Goal: Information Seeking & Learning: Learn about a topic

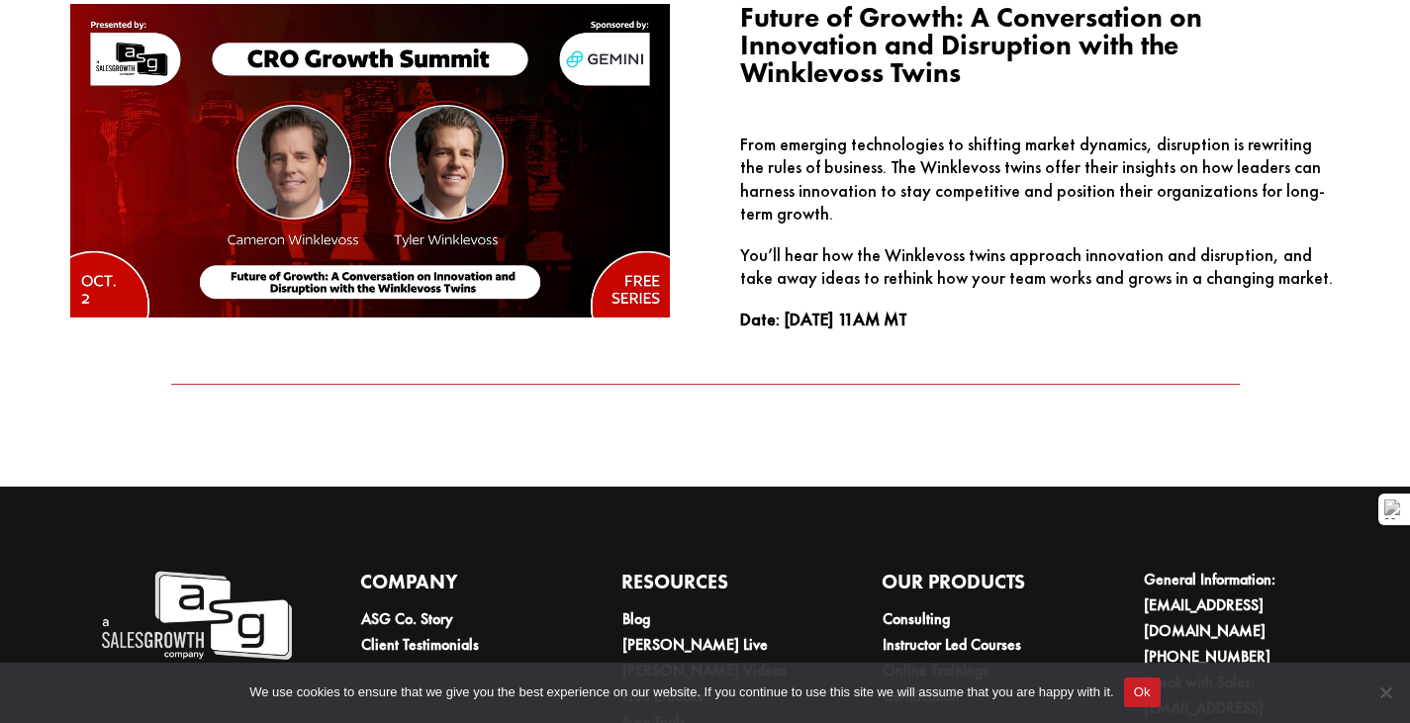
scroll to position [3869, 0]
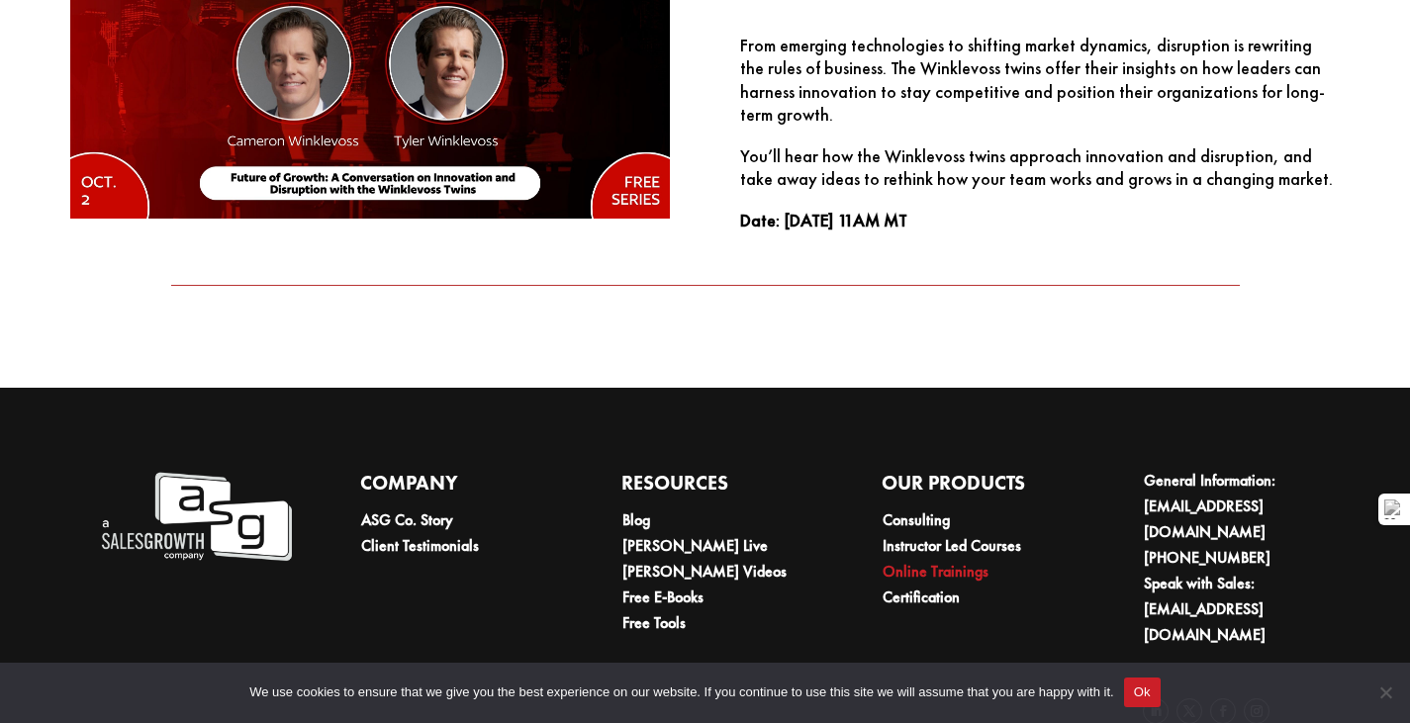
click at [911, 561] on link "Online Trainings" at bounding box center [936, 571] width 106 height 21
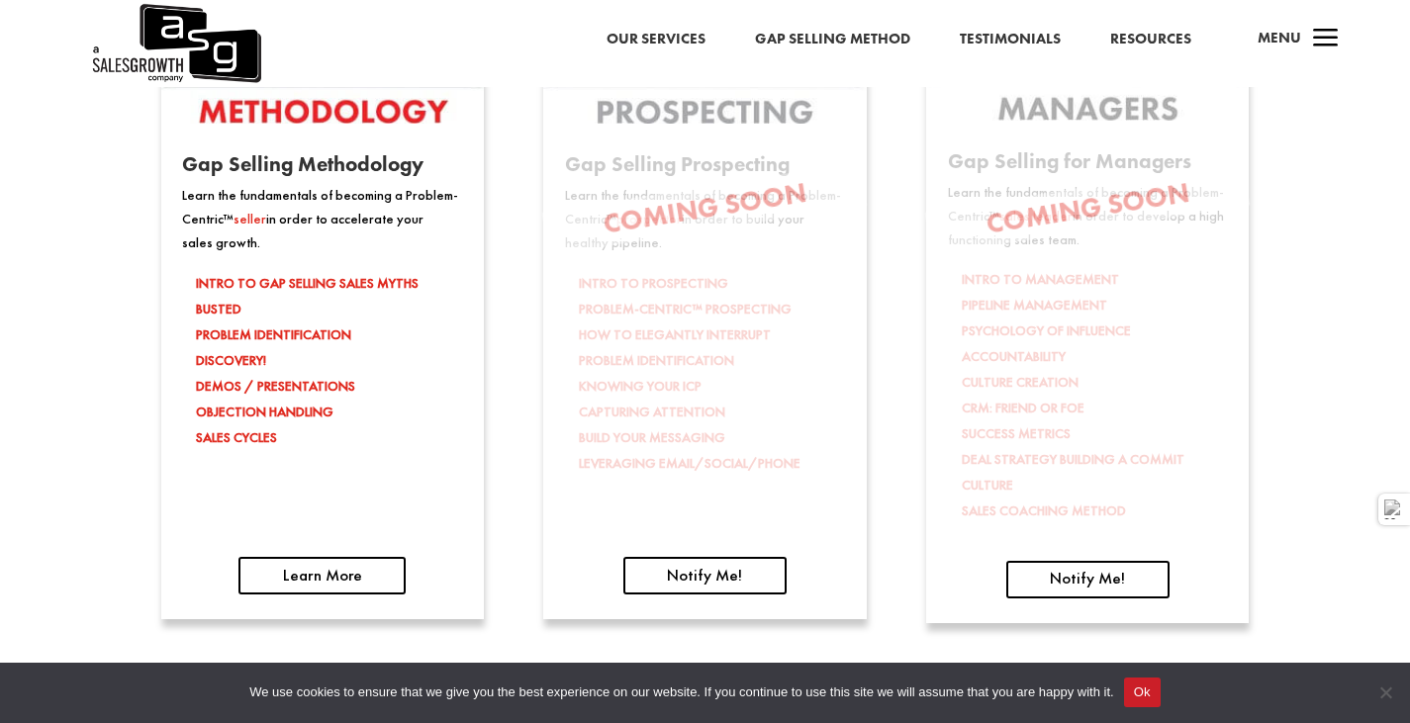
scroll to position [3166, 0]
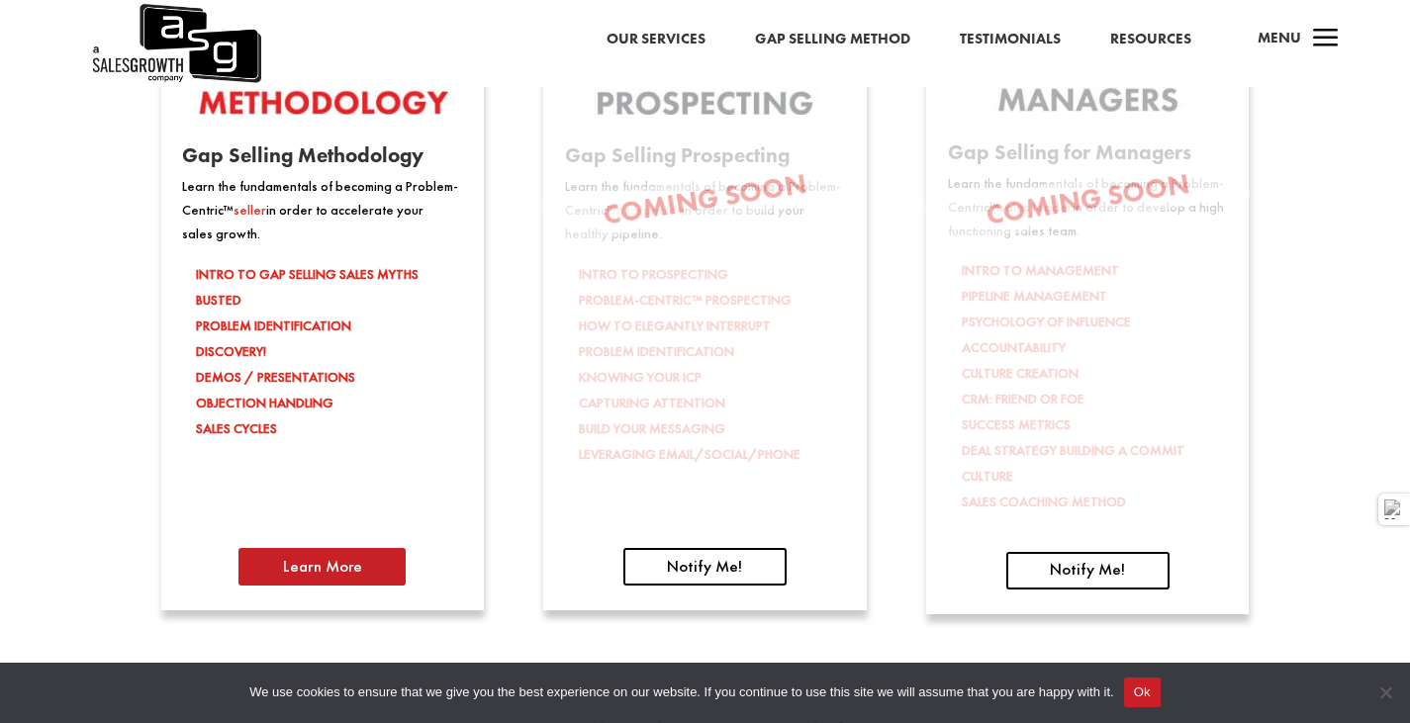
click at [334, 563] on link "Learn More" at bounding box center [322, 567] width 168 height 38
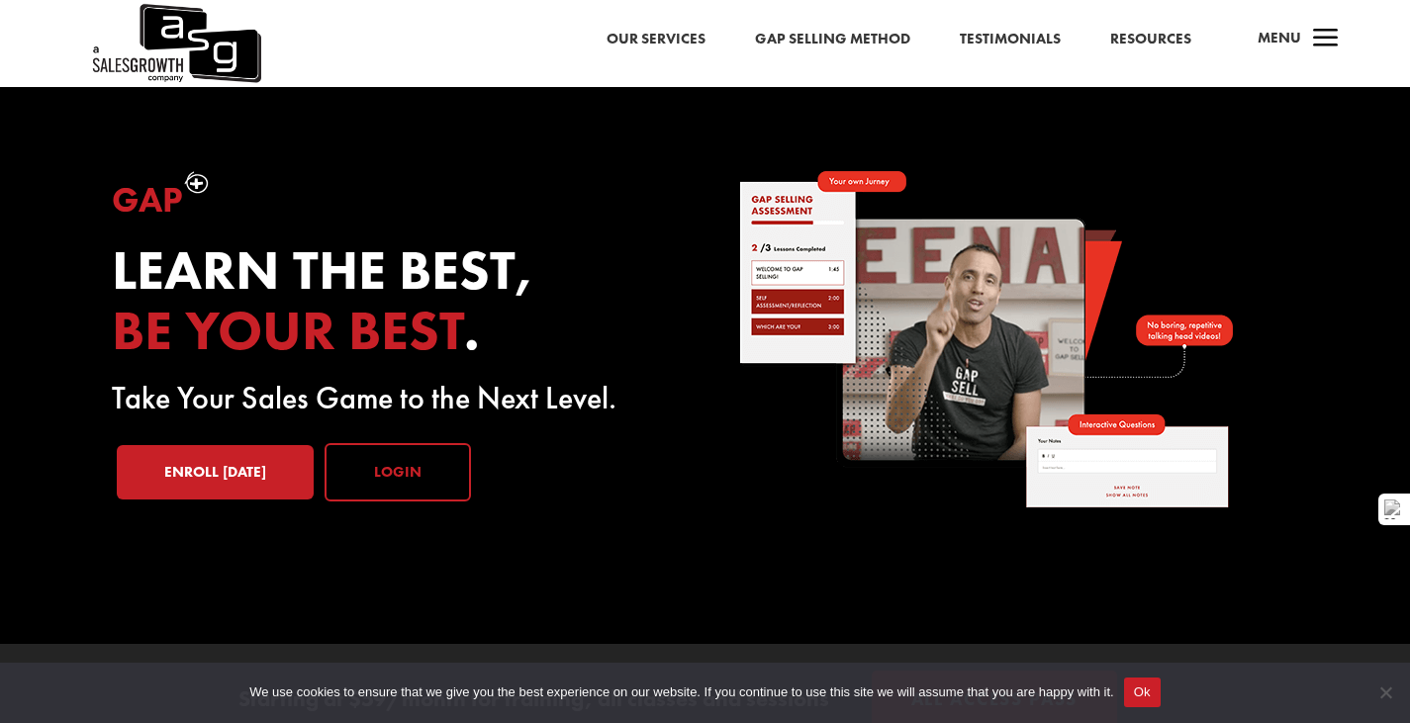
click at [375, 463] on link "Login" at bounding box center [398, 472] width 146 height 59
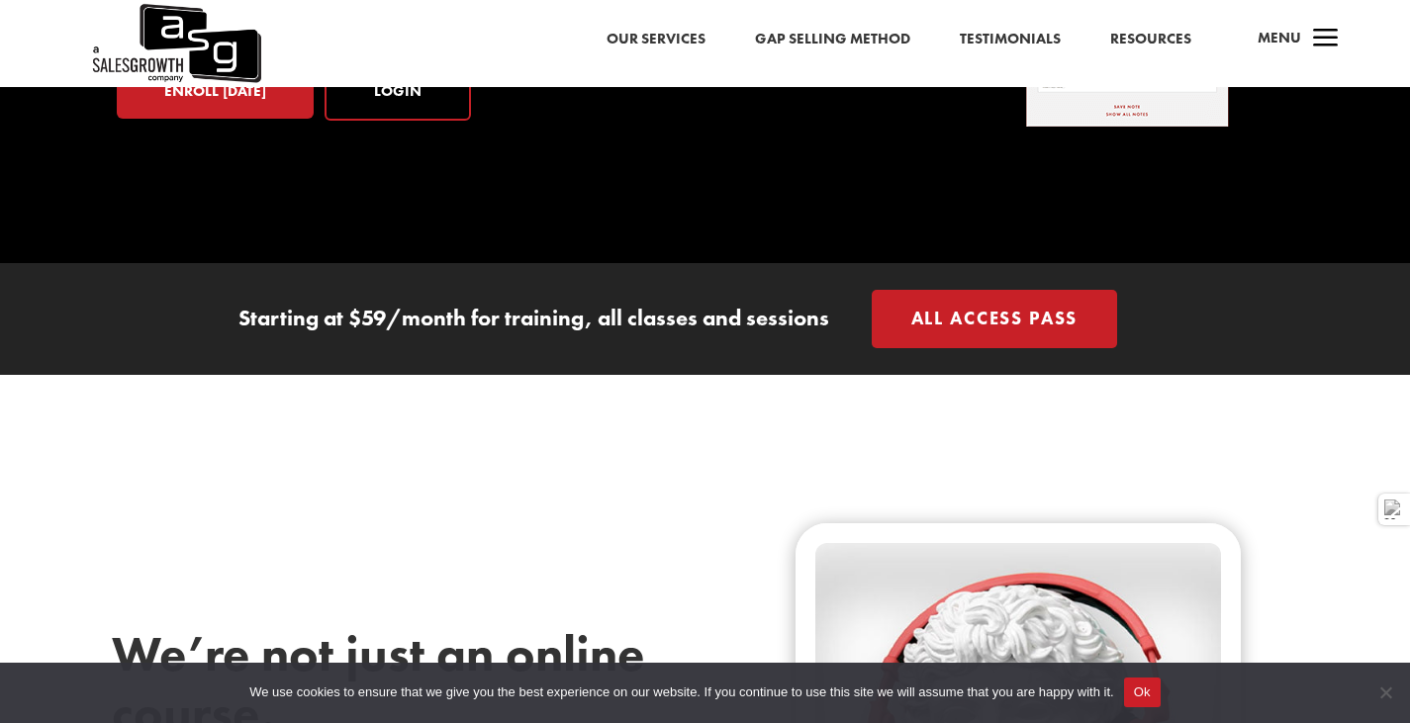
scroll to position [396, 0]
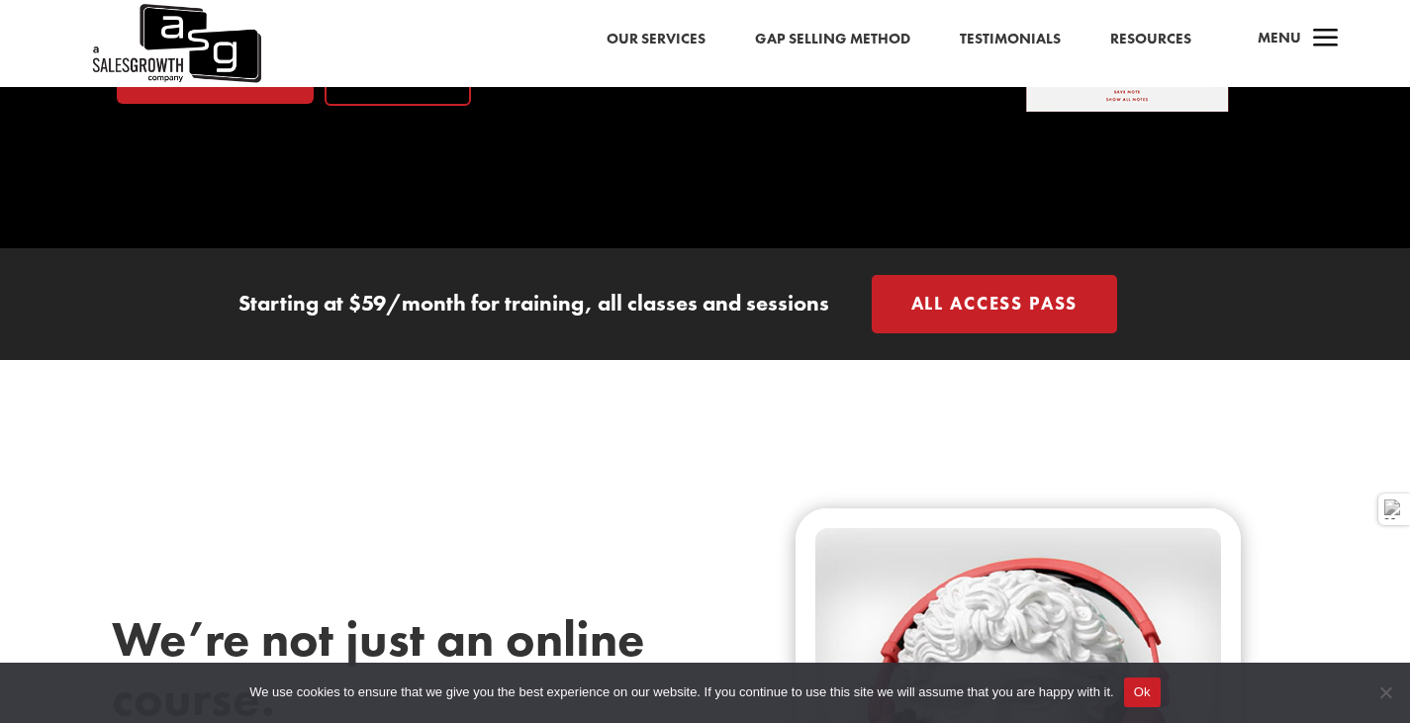
click at [1152, 694] on button "Ok" at bounding box center [1142, 693] width 37 height 30
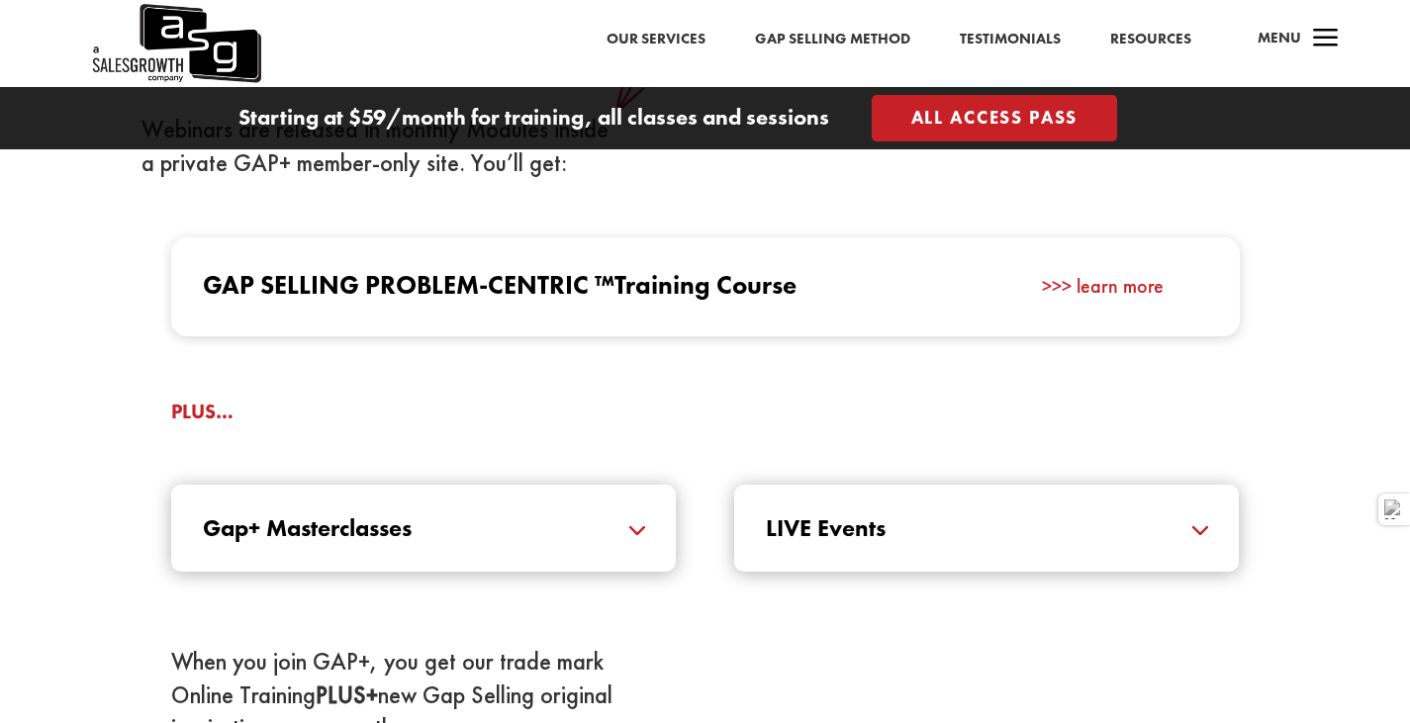
scroll to position [2078, 0]
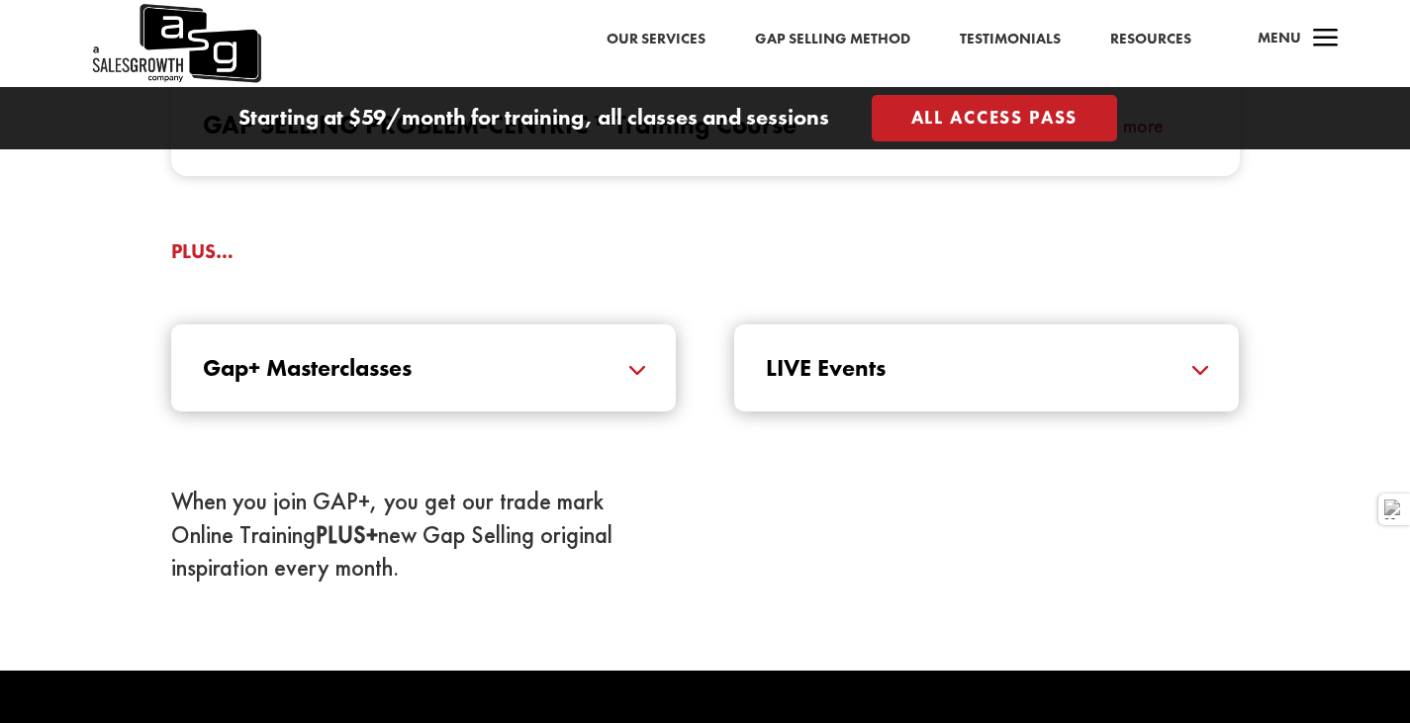
click at [616, 364] on h5 "Gap+ Masterclasses" at bounding box center [423, 368] width 441 height 24
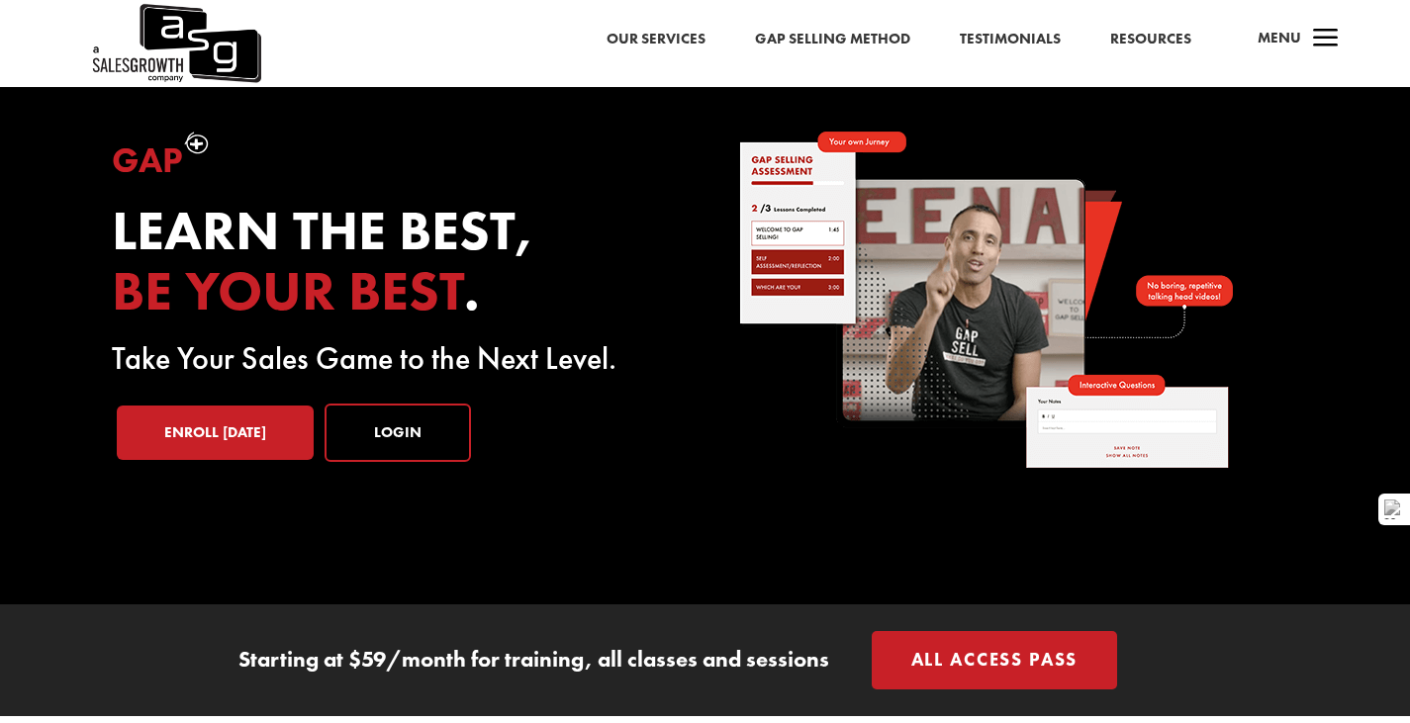
scroll to position [0, 0]
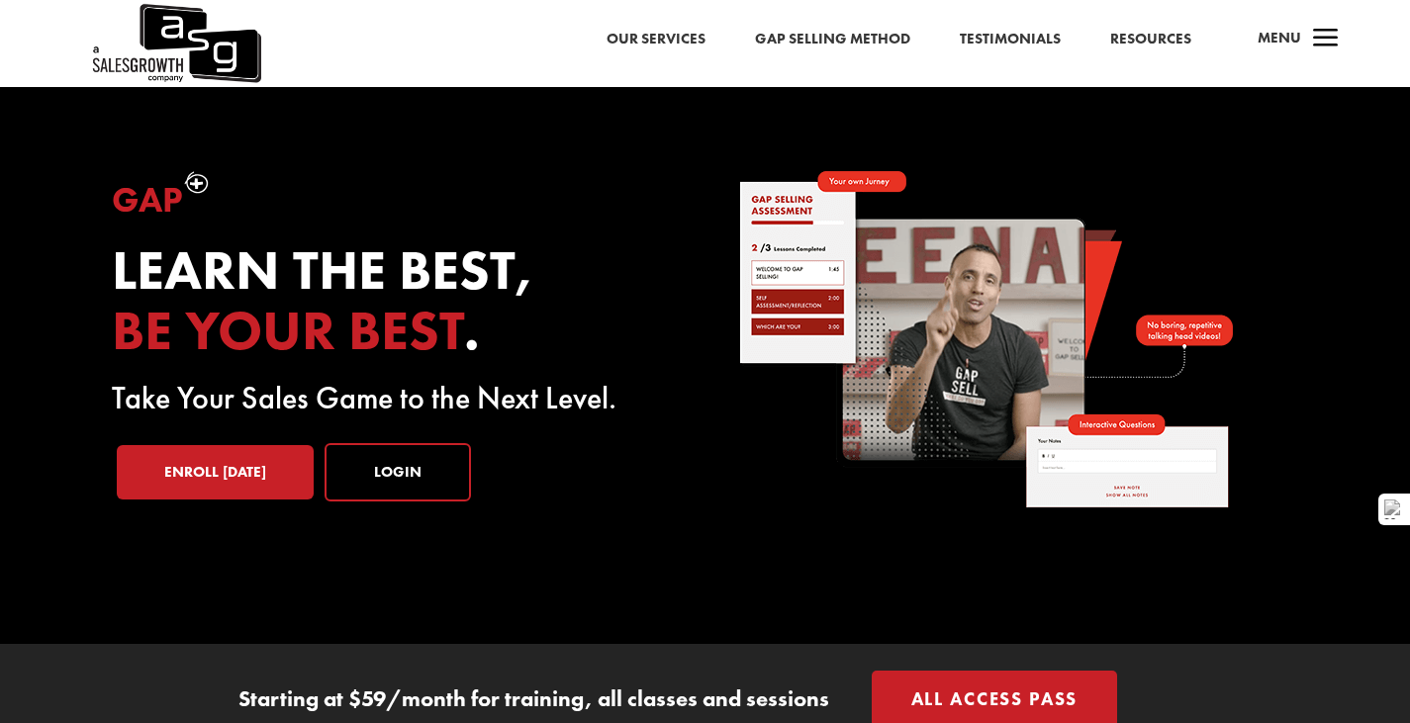
click at [1287, 35] on span "Menu" at bounding box center [1280, 38] width 44 height 20
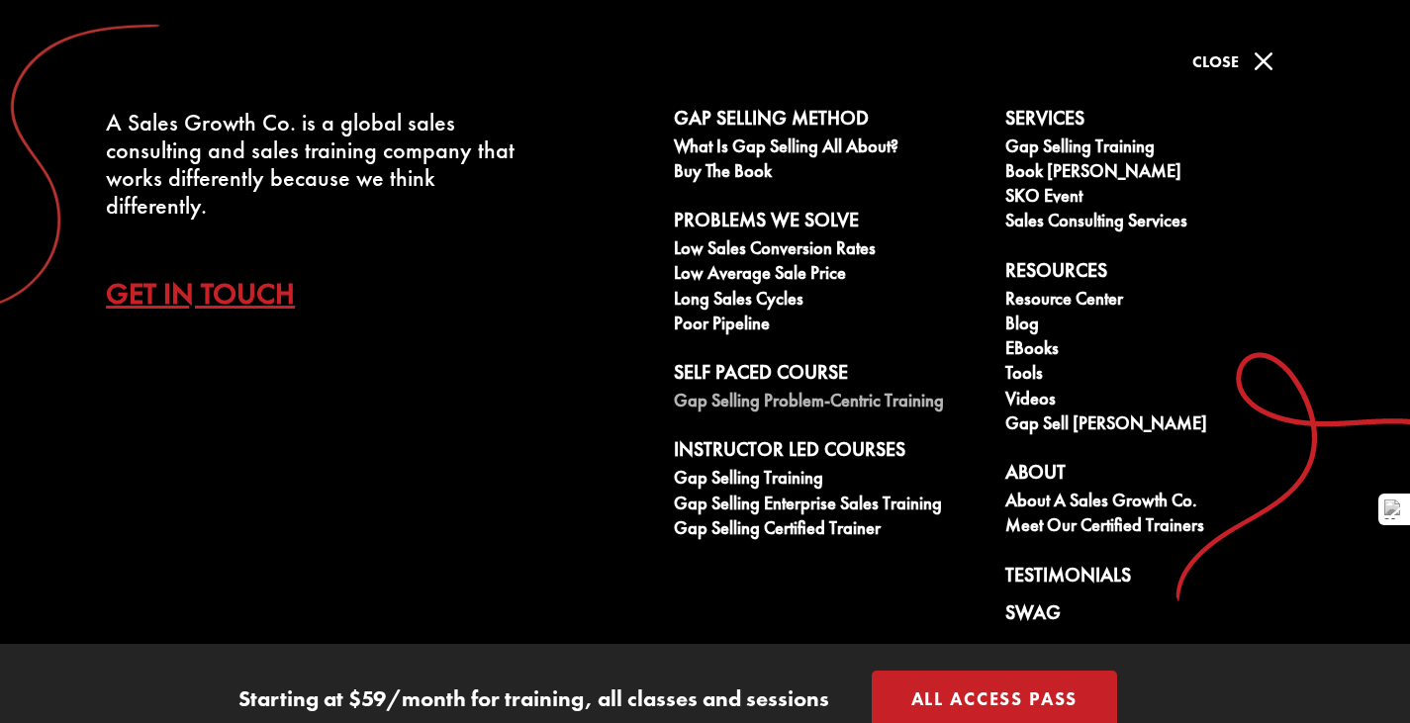
click at [784, 406] on link "Gap Selling Problem-Centric Training" at bounding box center [829, 403] width 310 height 25
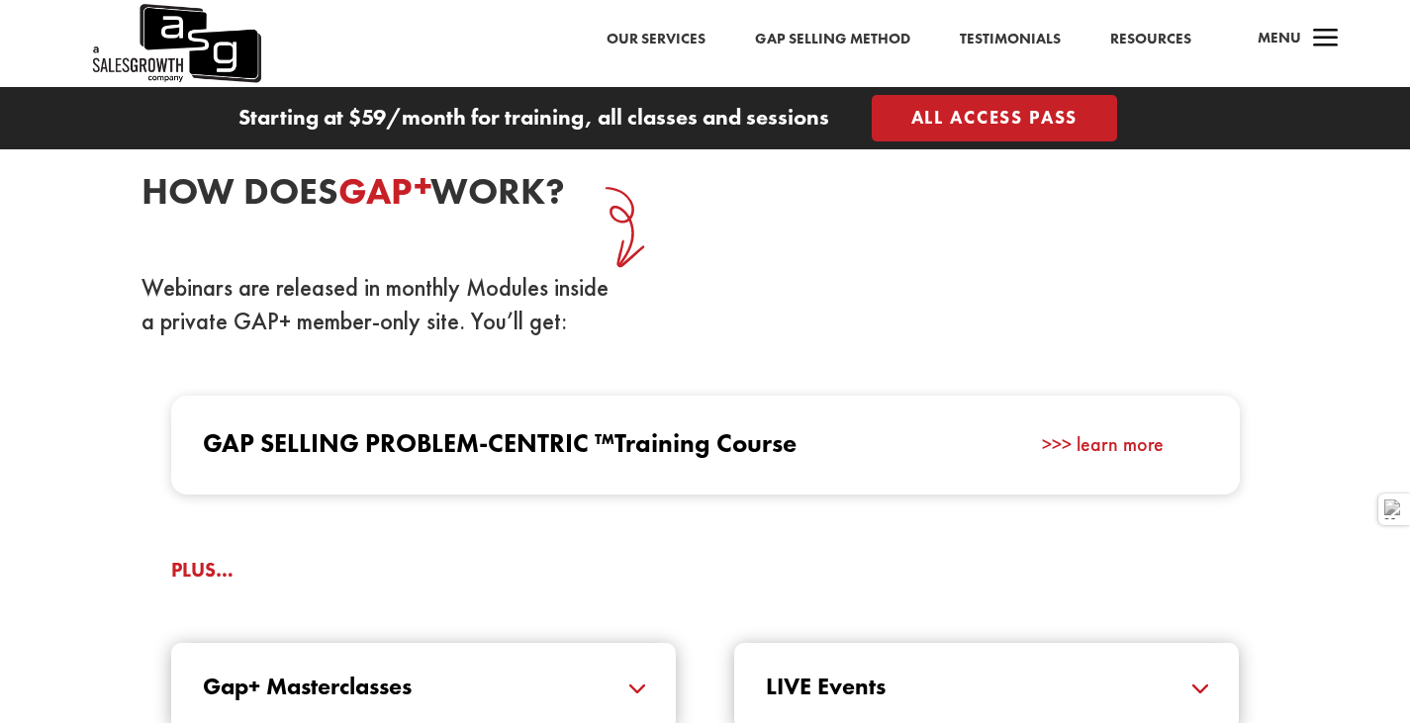
scroll to position [2177, 0]
